Goal: Task Accomplishment & Management: Use online tool/utility

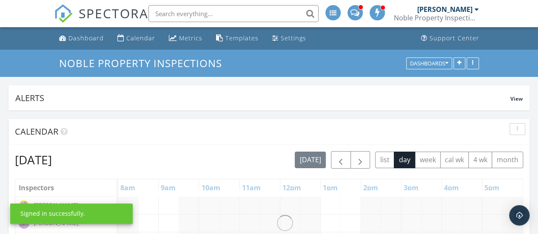
scroll to position [162, 521]
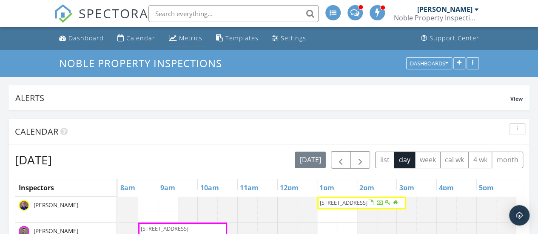
click at [178, 43] on link "Metrics" at bounding box center [185, 39] width 40 height 16
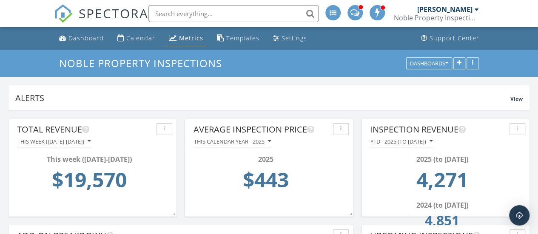
click at [342, 133] on button "button" at bounding box center [341, 129] width 16 height 12
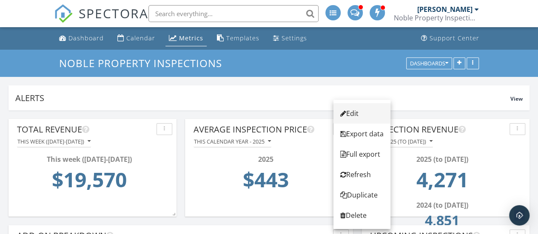
click at [347, 114] on div "Edit" at bounding box center [361, 113] width 43 height 10
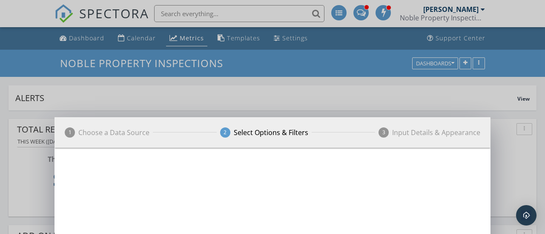
scroll to position [425214, 425048]
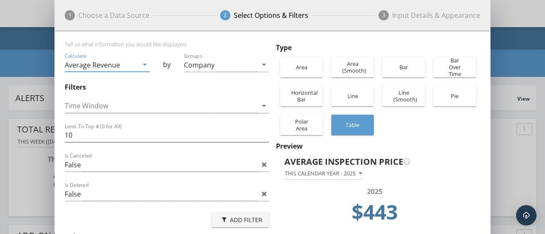
click at [134, 64] on div "Average Revenue" at bounding box center [101, 65] width 73 height 14
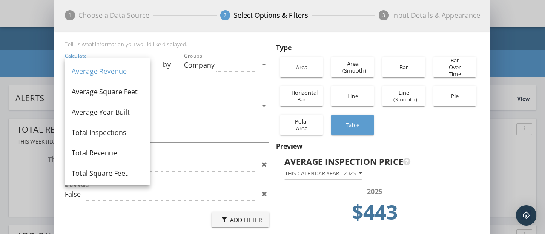
click at [428, 125] on div "Type Area Area ([GEOGRAPHIC_DATA]) Bar Bar Over Time Horizontal Bar Line Line (…" at bounding box center [378, 91] width 204 height 97
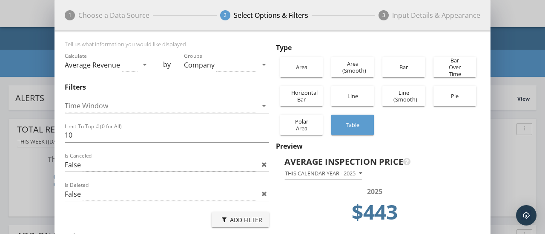
click at [526, 23] on div "1 Choose a Data Source 2 Select Options & Filters 3 Input Details & Appearance …" at bounding box center [272, 183] width 545 height 366
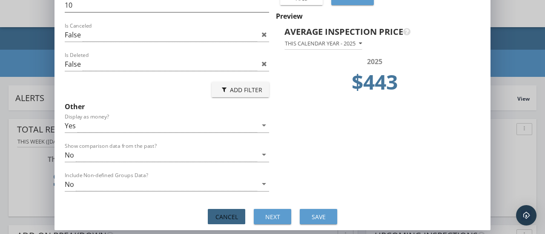
click at [231, 210] on button "Cancel" at bounding box center [226, 216] width 37 height 15
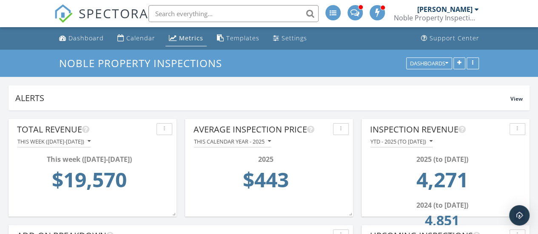
click at [236, 53] on div "Noble Property Inspections Dashboards" at bounding box center [269, 63] width 538 height 27
